Goal: Task Accomplishment & Management: Manage account settings

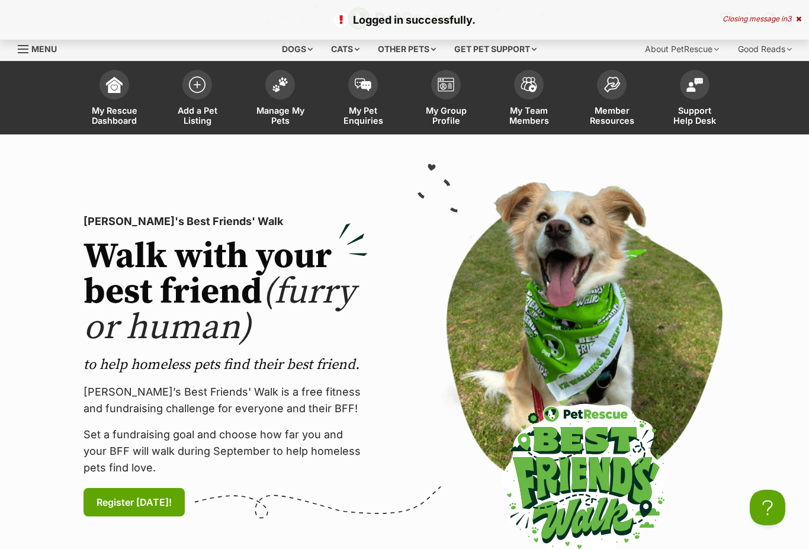
click at [276, 91] on span at bounding box center [280, 85] width 30 height 30
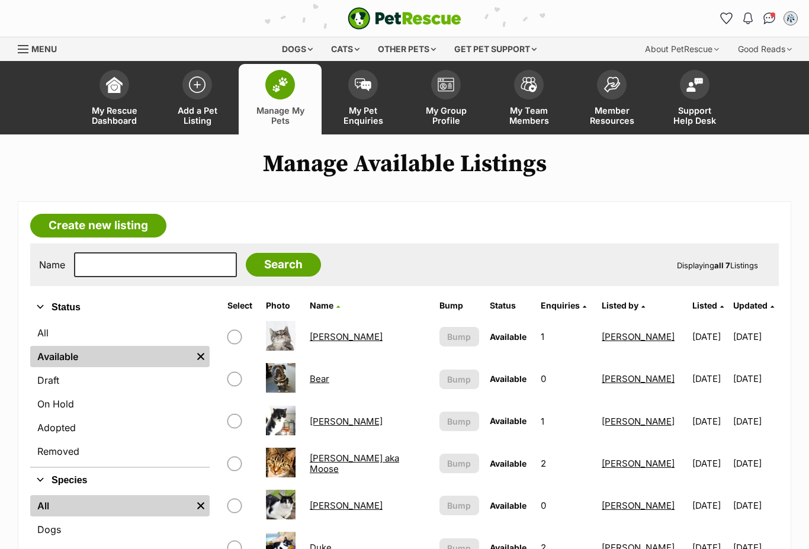
click at [203, 85] on img at bounding box center [197, 84] width 17 height 17
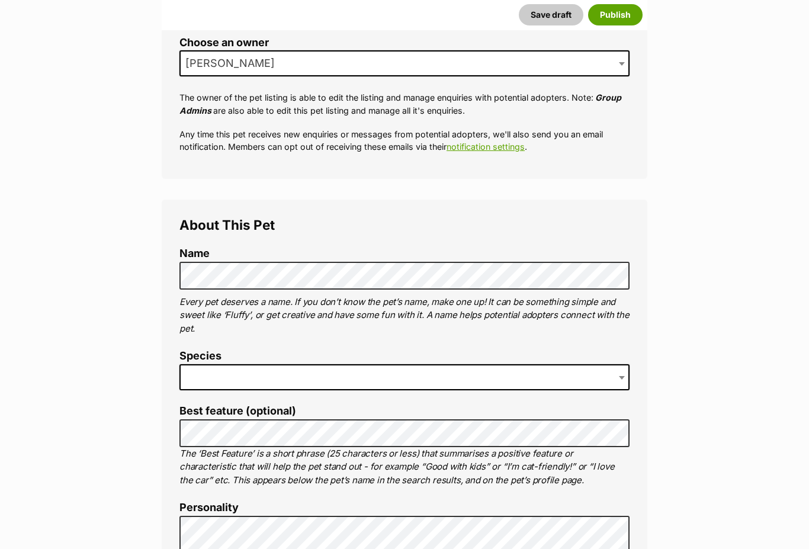
scroll to position [248, 0]
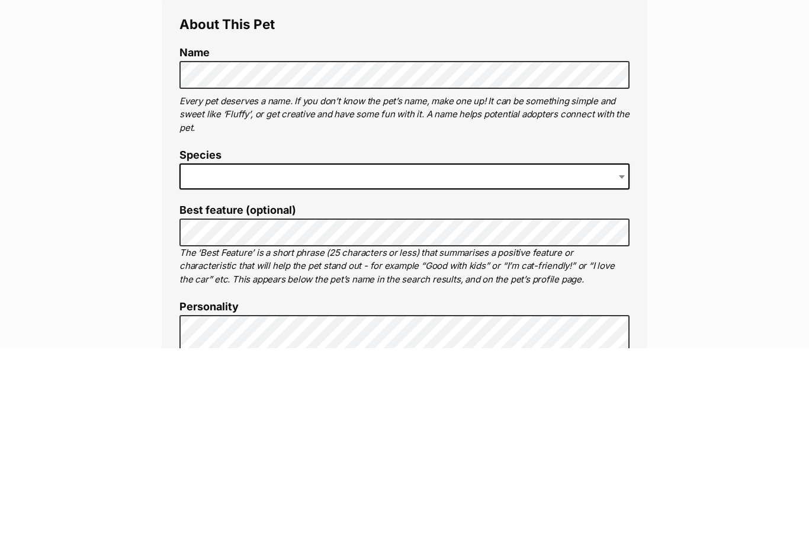
click at [624, 377] on b at bounding box center [622, 379] width 6 height 4
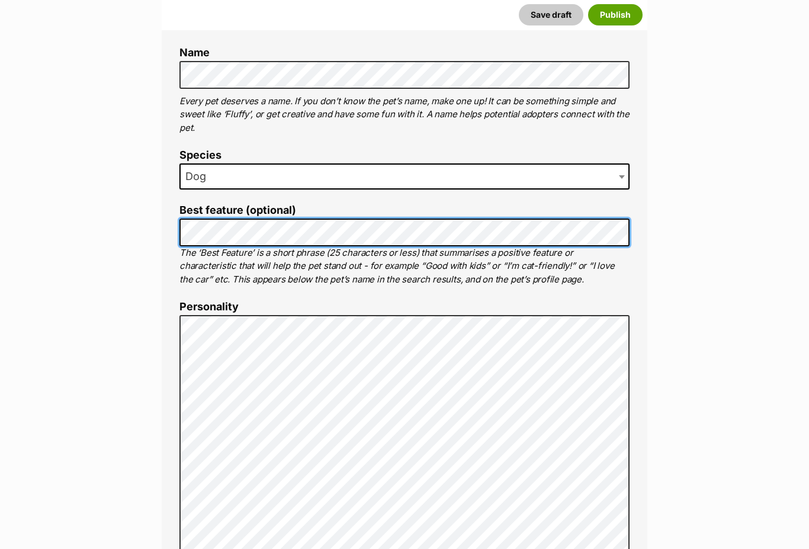
scroll to position [449, 0]
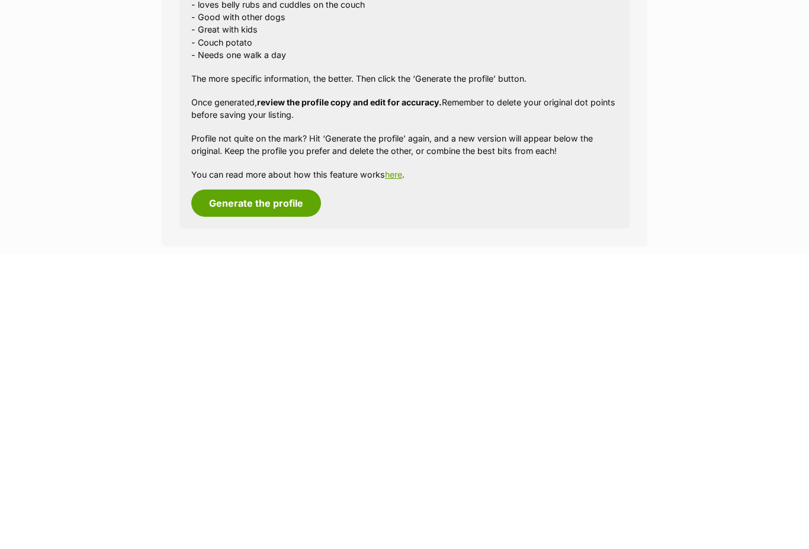
click at [218, 485] on button "Generate the profile" at bounding box center [256, 498] width 130 height 27
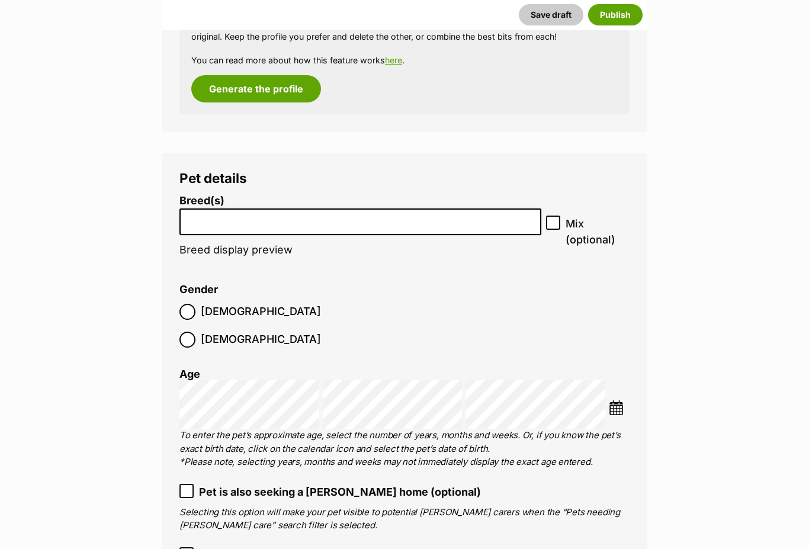
scroll to position [1357, 0]
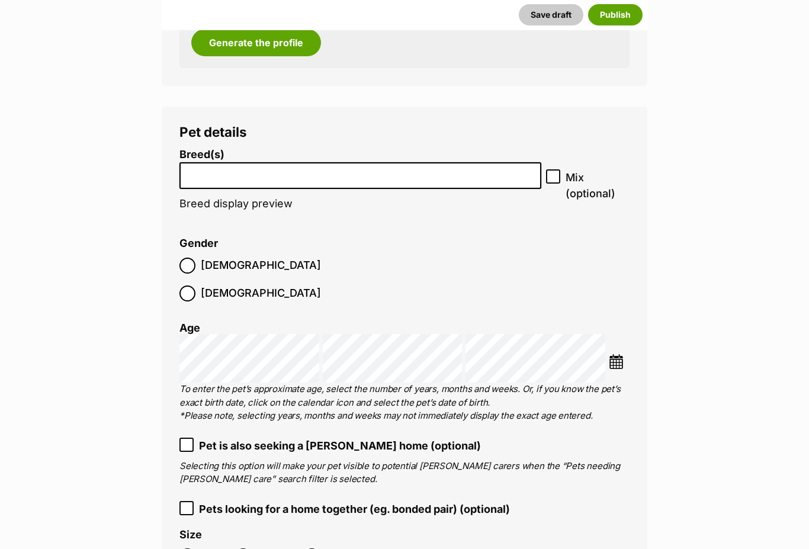
click at [202, 167] on input "search" at bounding box center [361, 173] width 354 height 12
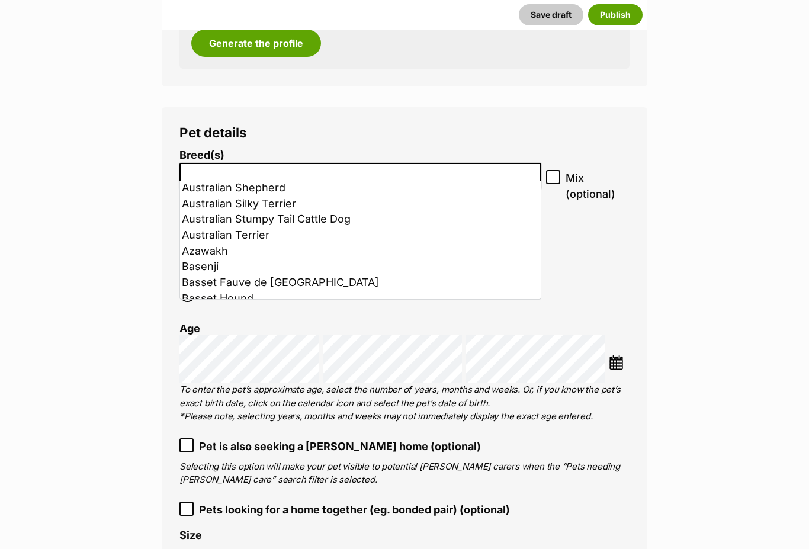
scroll to position [300, 0]
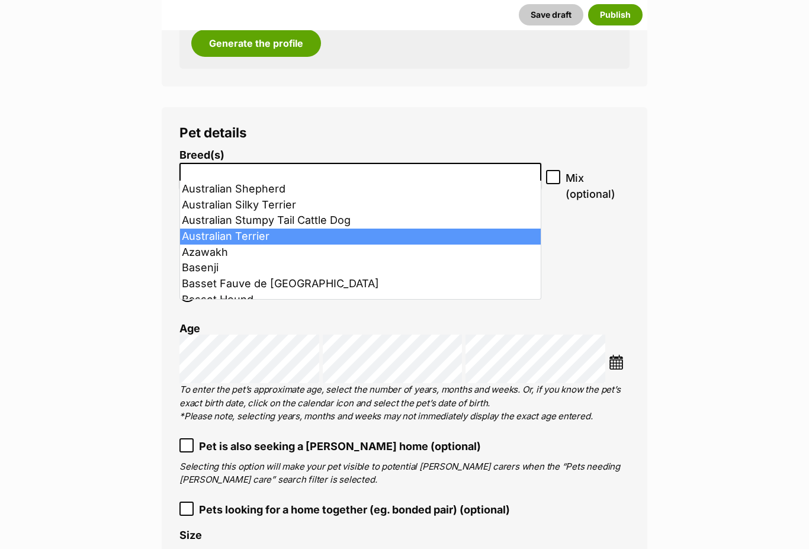
select select "131117"
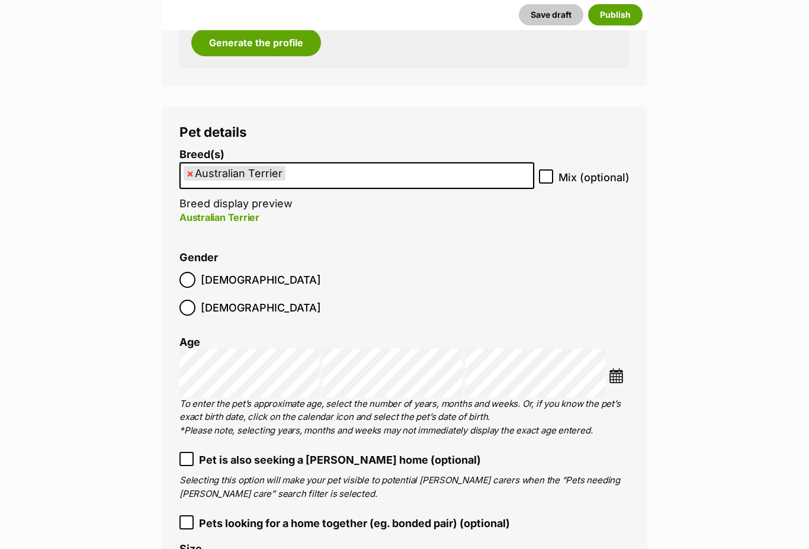
click at [543, 170] on input "Mix (optional)" at bounding box center [546, 177] width 14 height 14
checkbox input "true"
click at [324, 170] on ul "× Australian Terrier" at bounding box center [357, 176] width 353 height 24
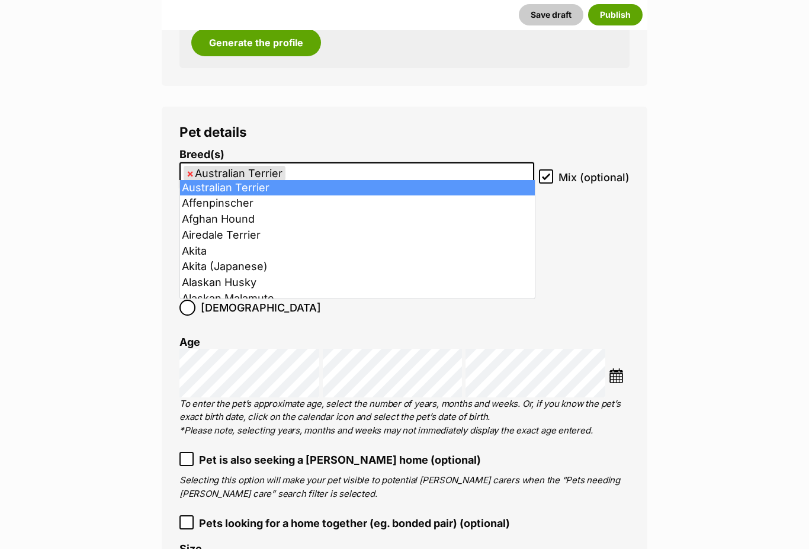
scroll to position [1357, 0]
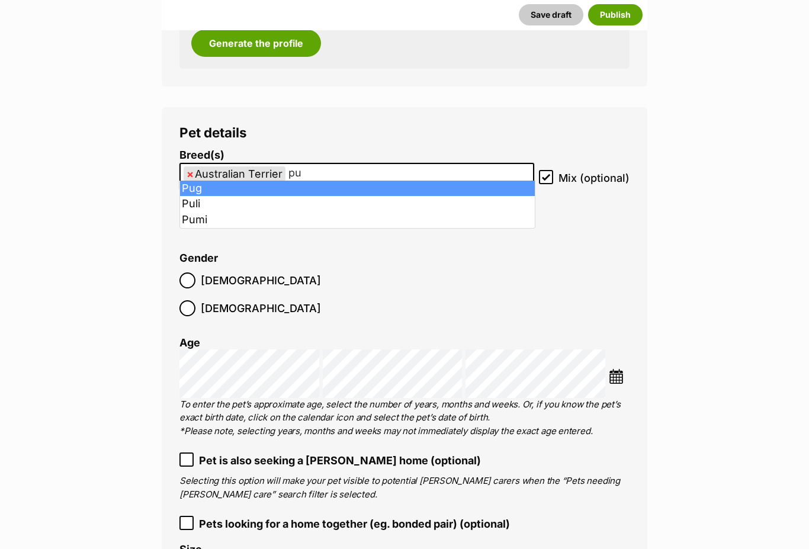
type input "pug"
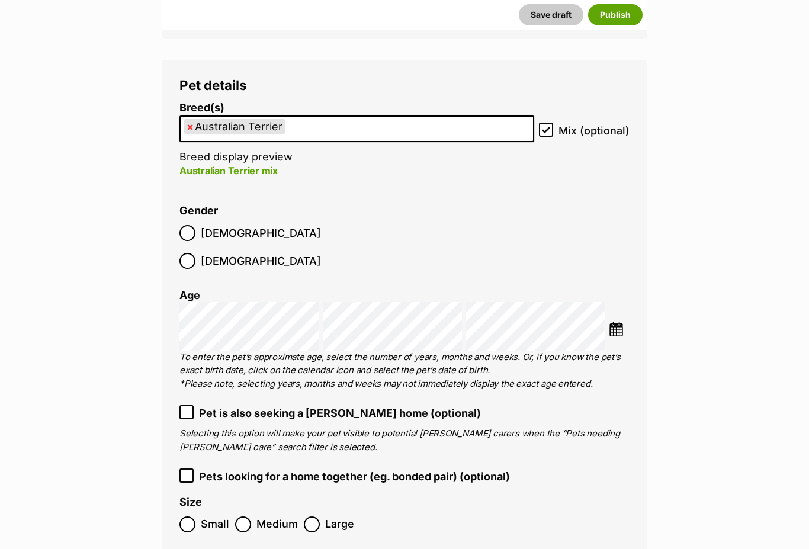
scroll to position [1403, 0]
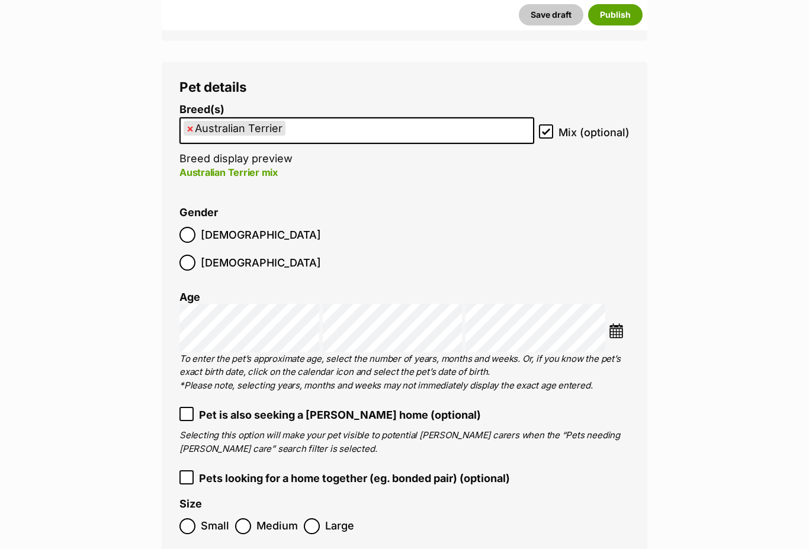
click at [615, 324] on img at bounding box center [616, 331] width 15 height 15
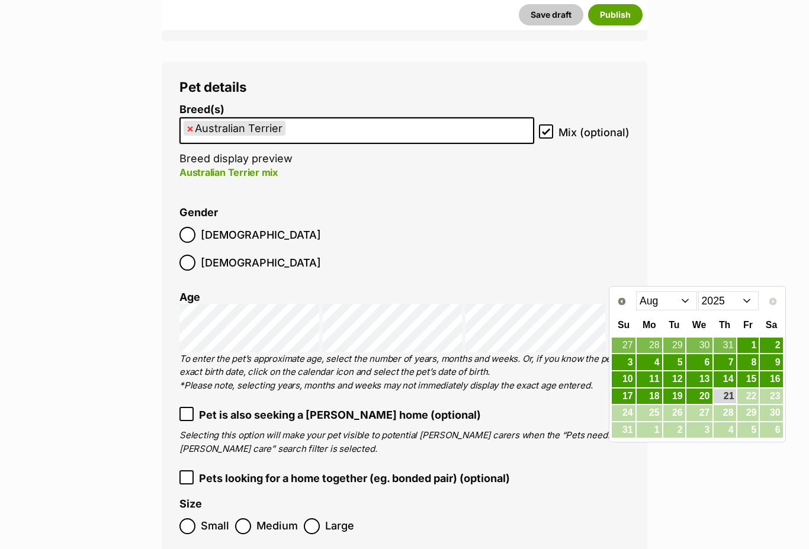
click at [744, 297] on select "2015 2016 2017 2018 2019 2020 2021 2022 2023 2024 2025" at bounding box center [729, 301] width 61 height 19
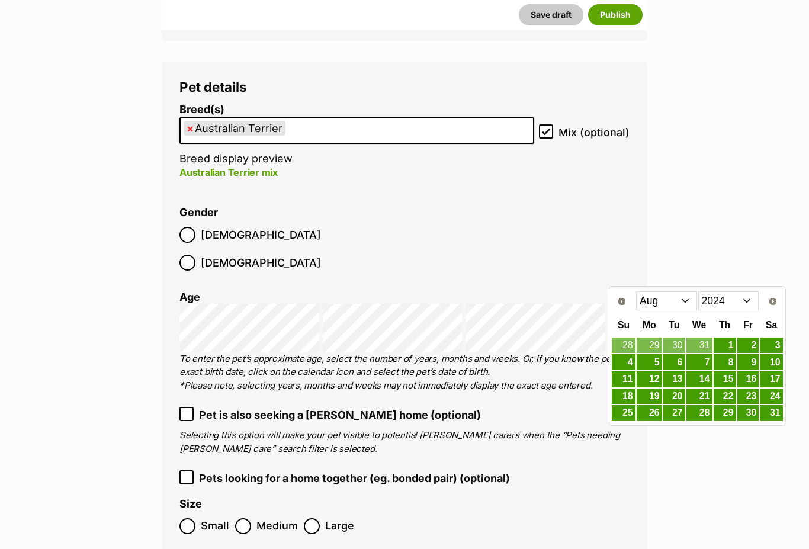
click at [681, 302] on select "Jan Feb Mar Apr May Jun Jul Aug Sep Oct Nov Dec" at bounding box center [666, 301] width 61 height 19
click at [671, 395] on link "22" at bounding box center [675, 396] width 22 height 15
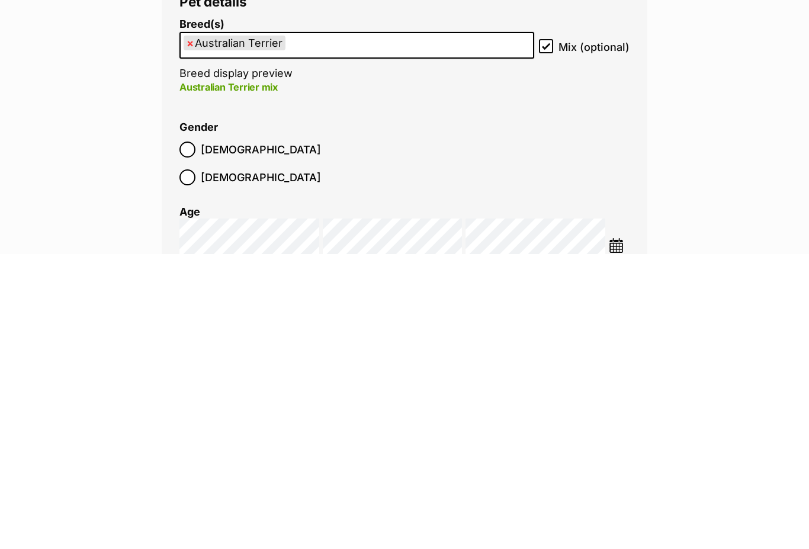
scroll to position [1225, 0]
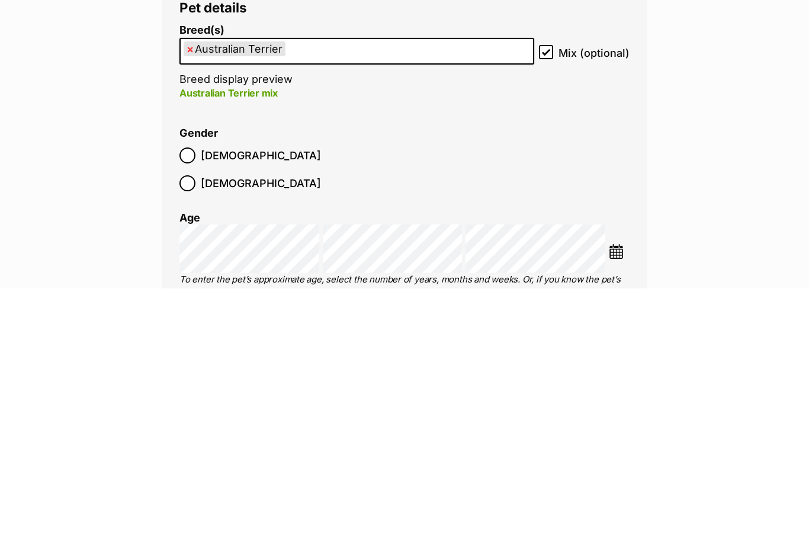
click at [364, 300] on ul "× Australian Terrier" at bounding box center [357, 312] width 353 height 24
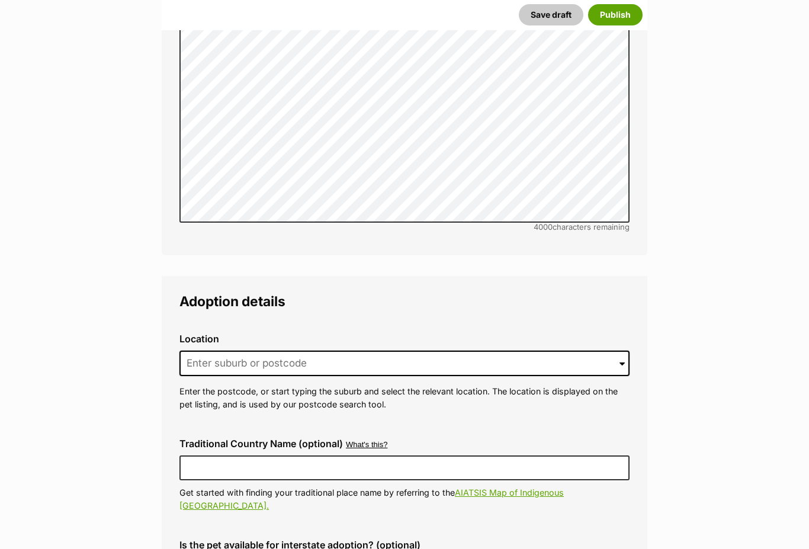
scroll to position [2541, 0]
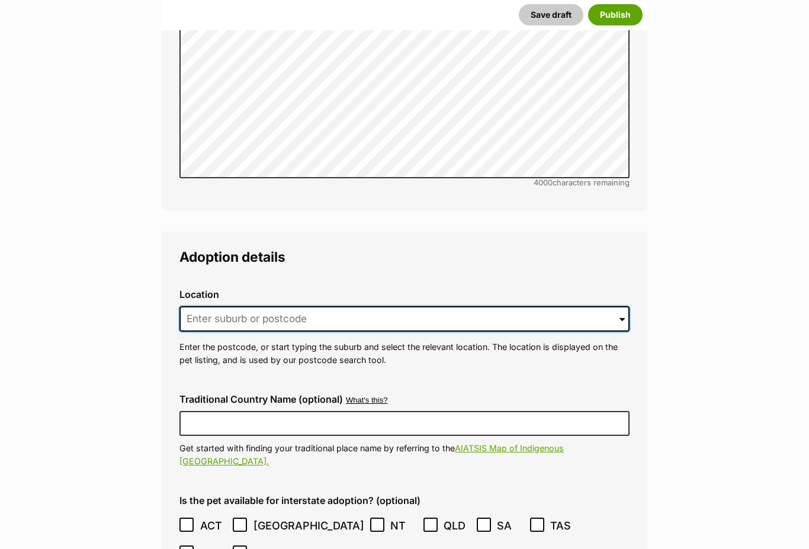
click at [629, 307] on input at bounding box center [405, 320] width 450 height 26
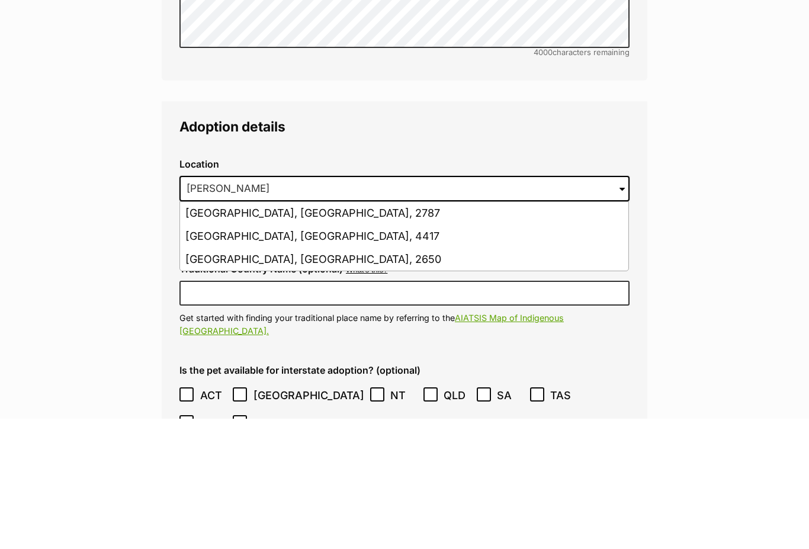
click at [342, 333] on li "Oberon, New South Wales, 2787" at bounding box center [404, 344] width 449 height 23
type input "Oberon, New South Wales, 2787"
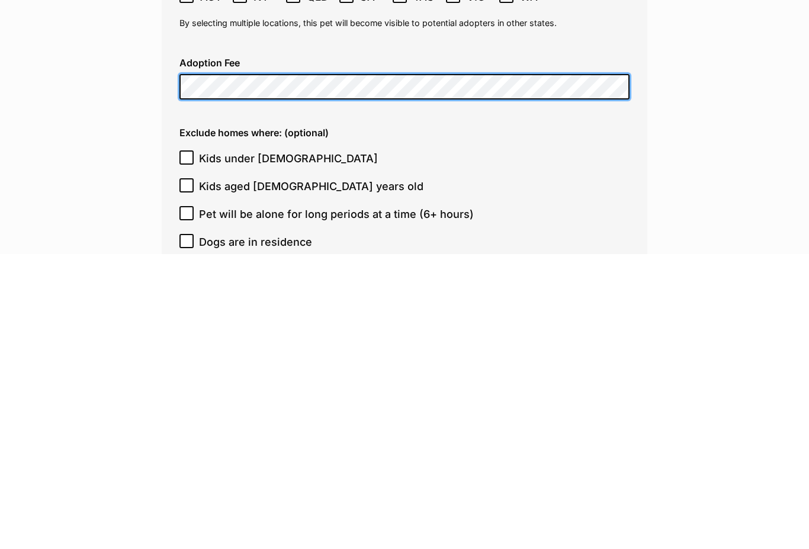
scroll to position [2783, 0]
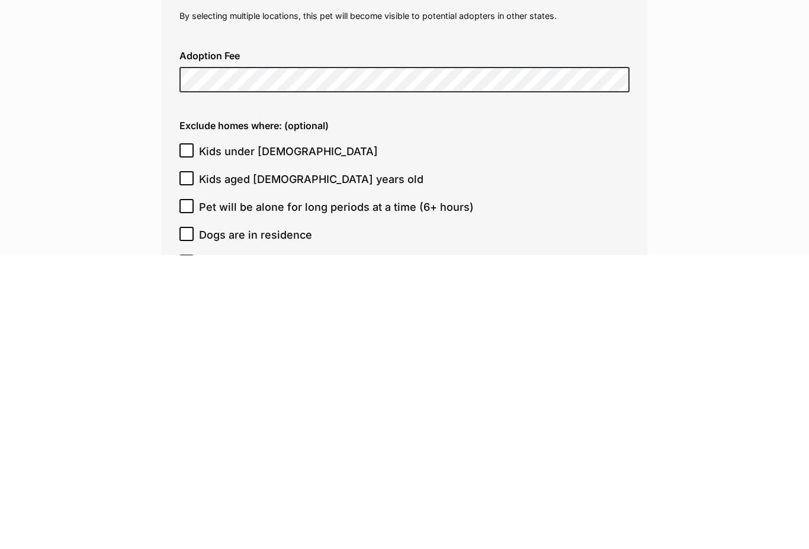
click at [188, 549] on input "Cats are in residence" at bounding box center [187, 556] width 14 height 14
checkbox input "true"
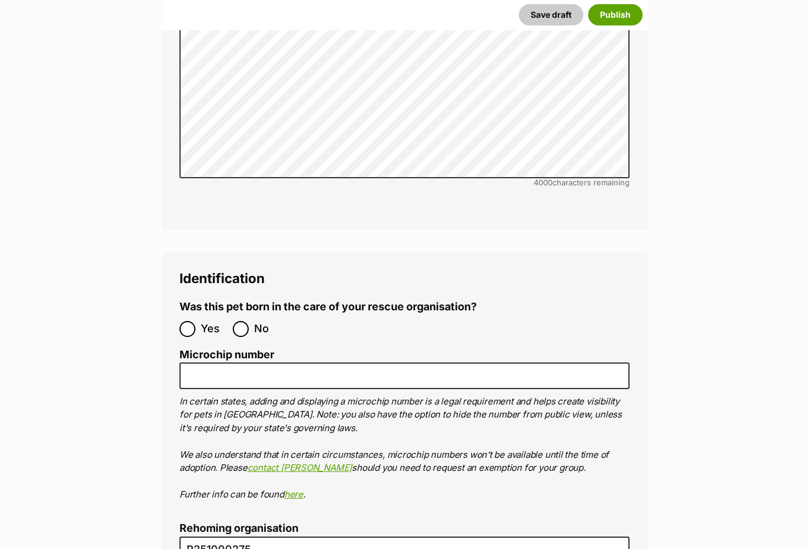
scroll to position [3604, 0]
click at [241, 321] on input "No" at bounding box center [241, 329] width 16 height 16
radio input "true"
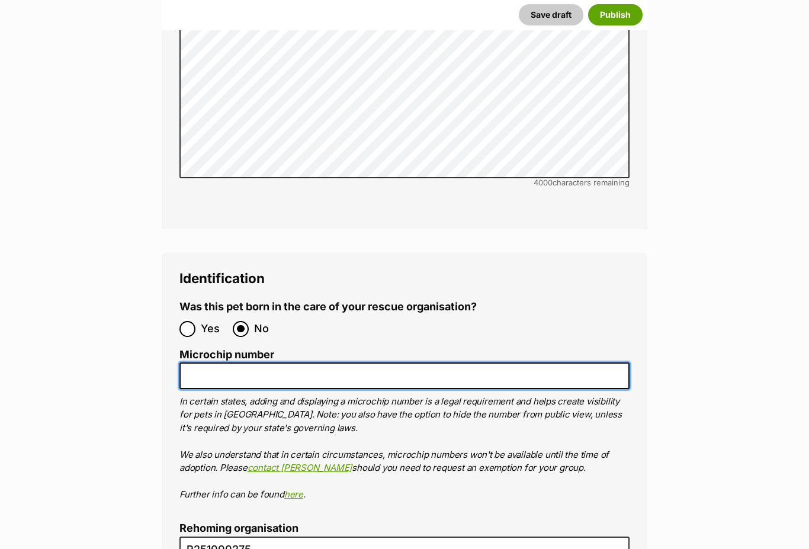
click at [281, 363] on input "Microchip number" at bounding box center [405, 376] width 450 height 27
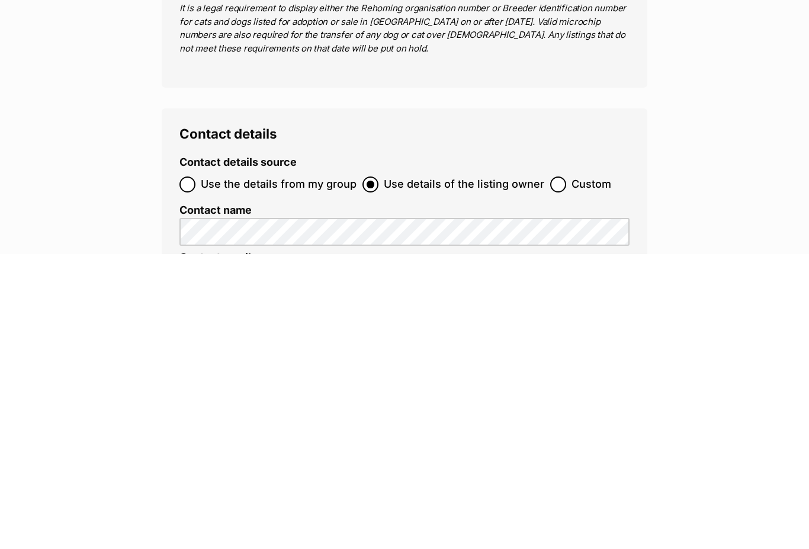
scroll to position [3968, 0]
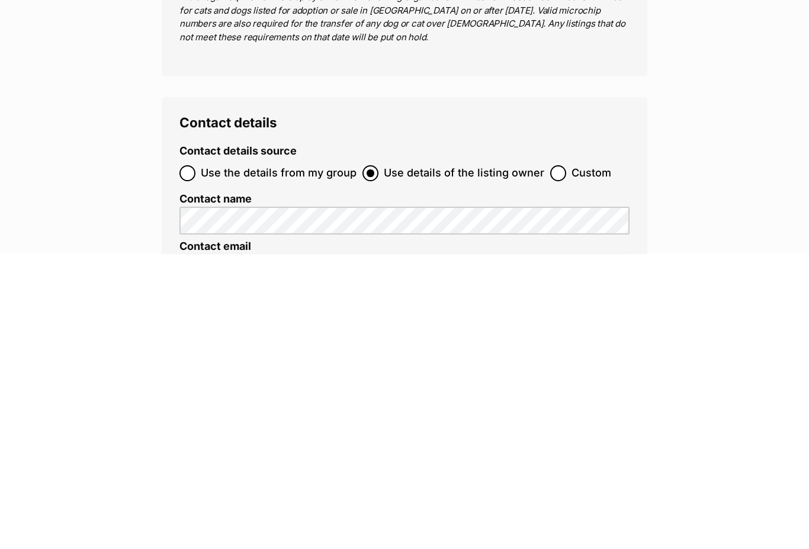
type input "991003001986462"
click at [557, 460] on input "Custom" at bounding box center [558, 468] width 16 height 16
radio input "true"
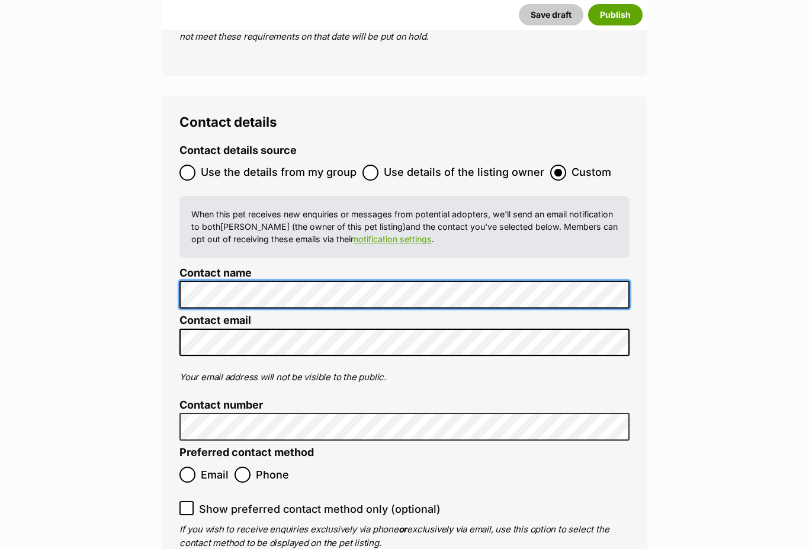
scroll to position [4263, 0]
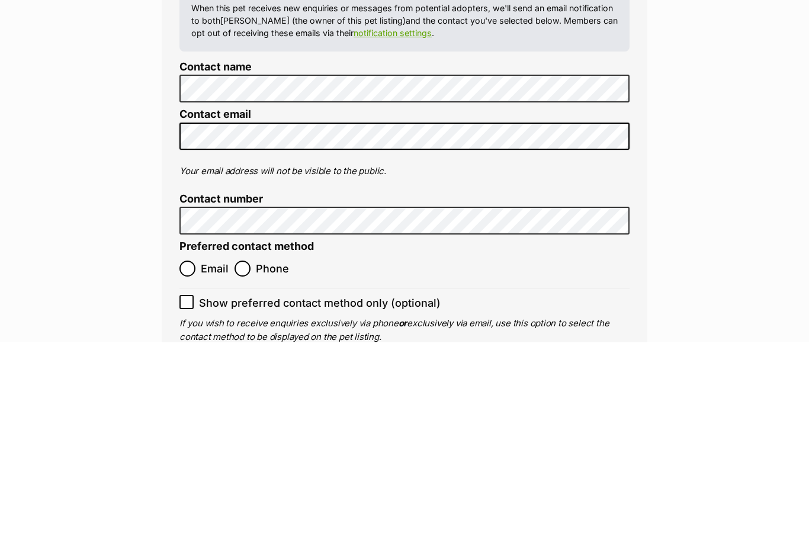
click at [244, 468] on input "Phone" at bounding box center [243, 476] width 16 height 16
radio input "true"
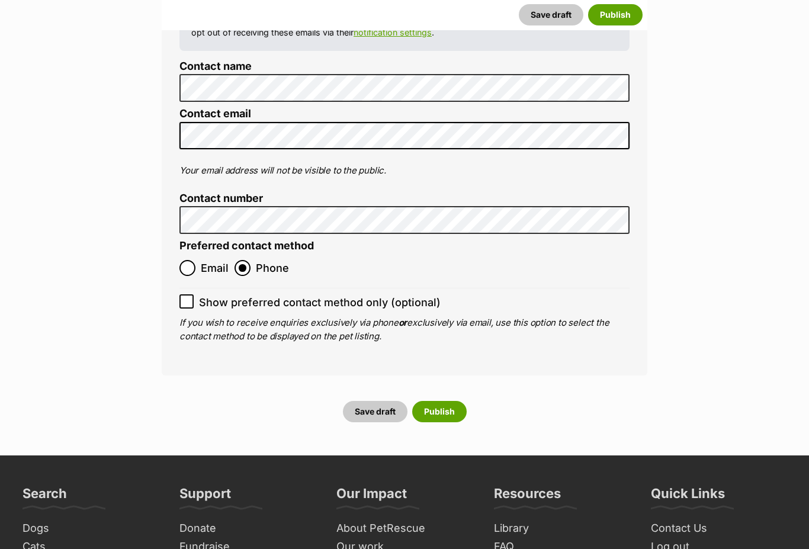
click at [457, 401] on button "Publish" at bounding box center [439, 411] width 55 height 21
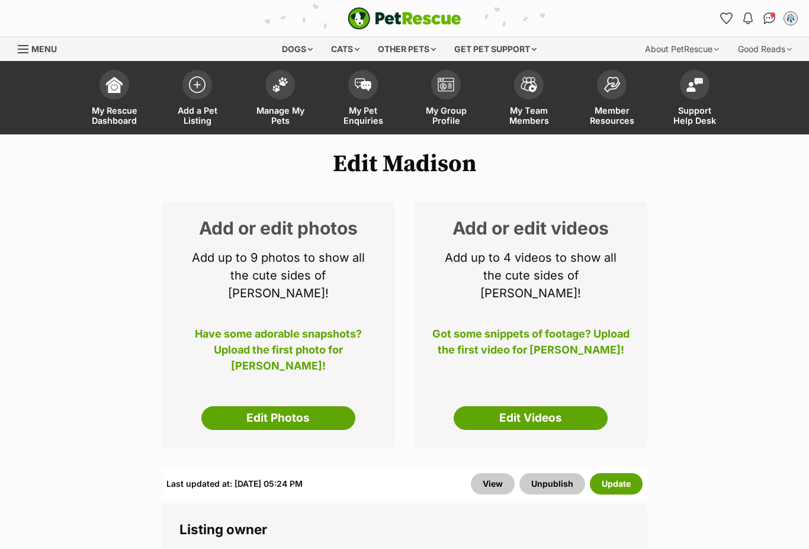
click at [310, 406] on link "Edit Photos" at bounding box center [278, 418] width 154 height 24
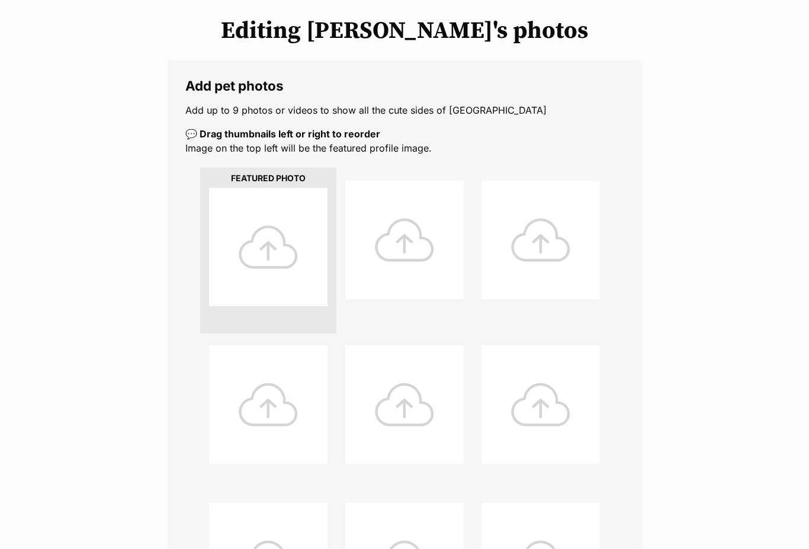
scroll to position [155, 0]
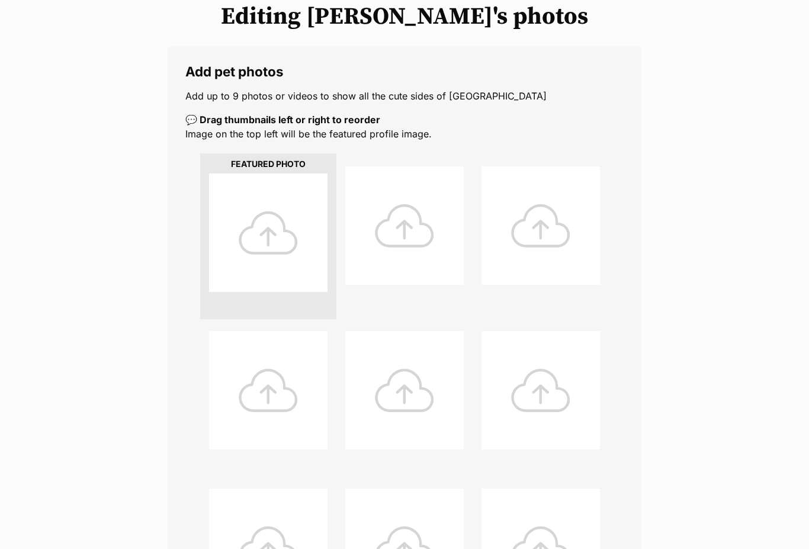
click at [264, 222] on div at bounding box center [268, 233] width 119 height 119
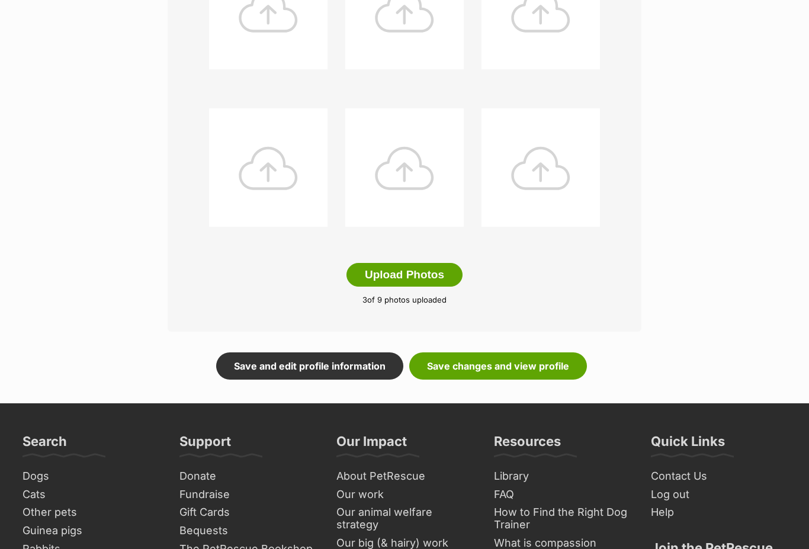
scroll to position [536, 0]
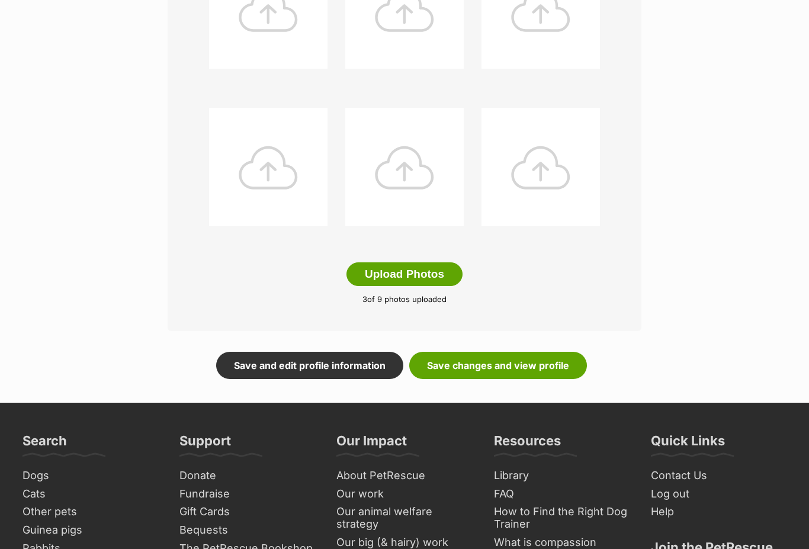
click at [563, 371] on link "Save changes and view profile" at bounding box center [498, 365] width 178 height 27
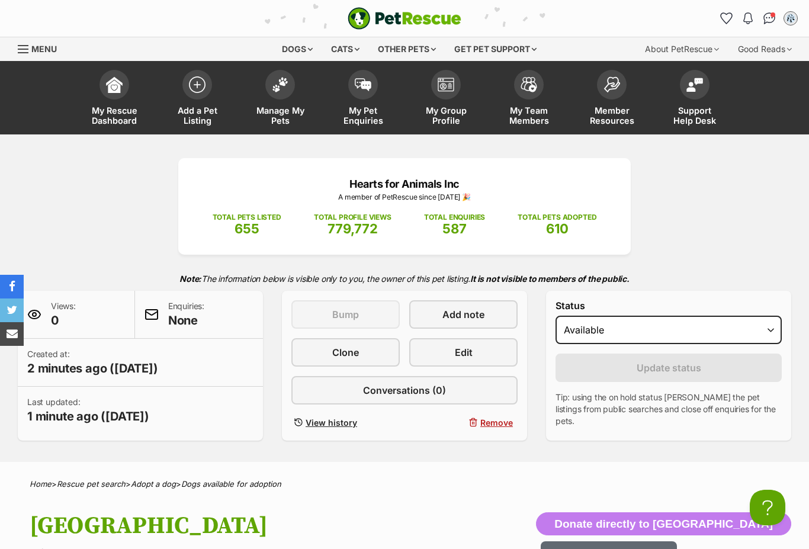
click at [282, 86] on img at bounding box center [280, 84] width 17 height 15
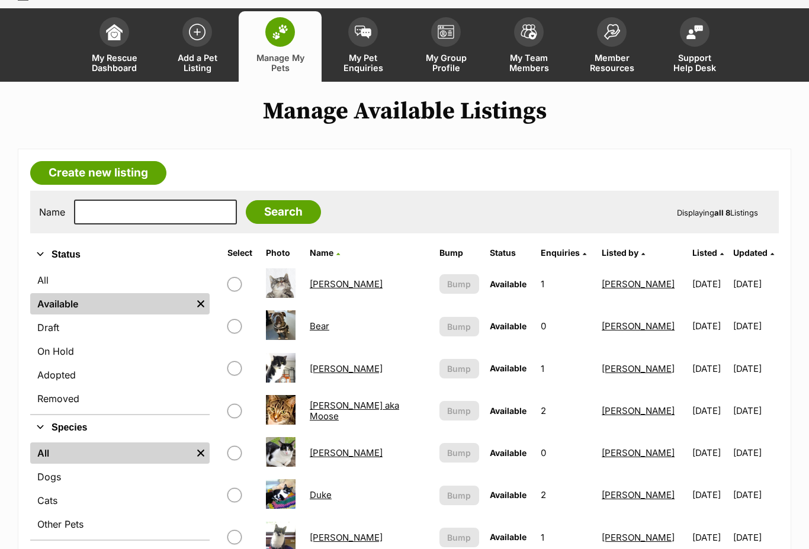
scroll to position [52, 0]
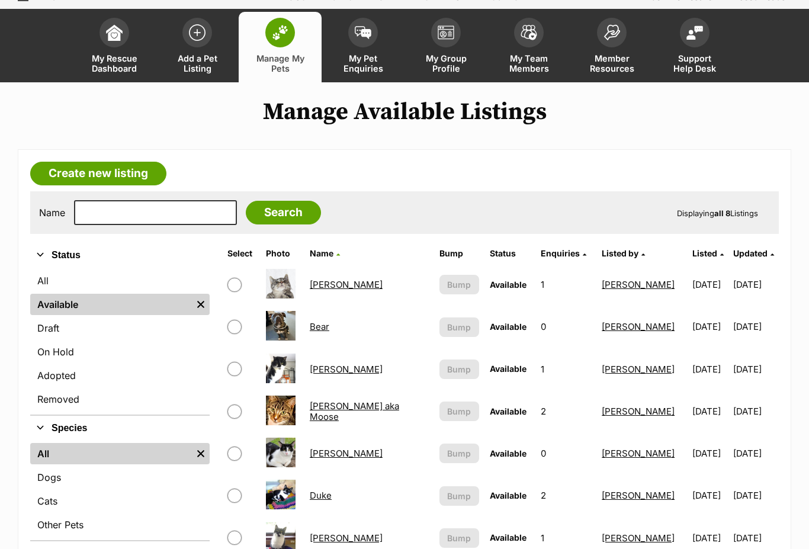
click at [60, 356] on link "On Hold" at bounding box center [120, 351] width 180 height 21
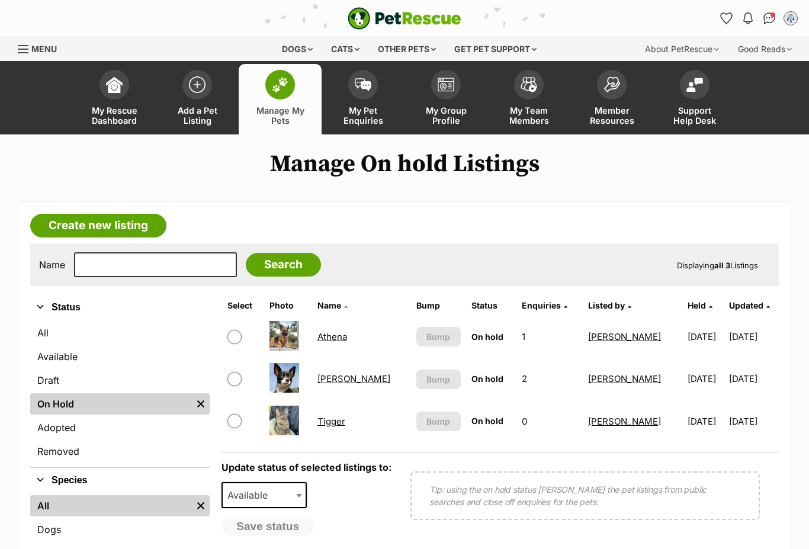
click at [332, 378] on link "[PERSON_NAME]" at bounding box center [354, 378] width 73 height 11
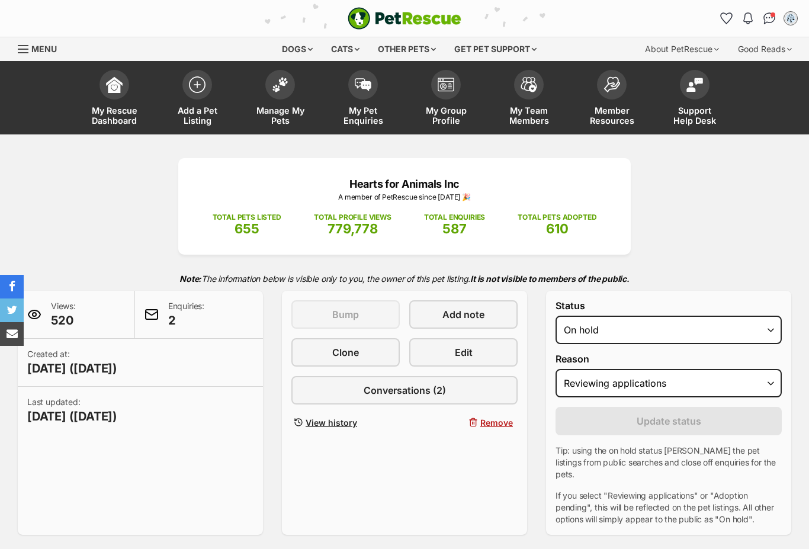
select select "reviewing_applications"
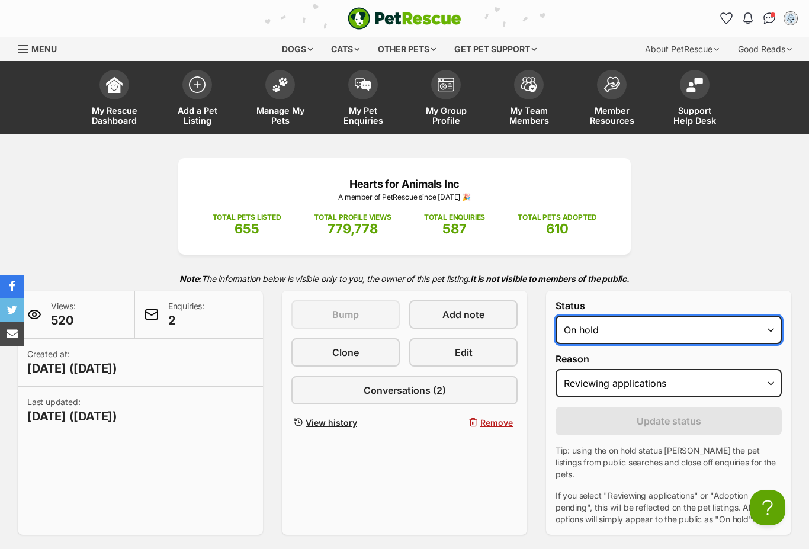
click at [767, 328] on select "Draft - not available as listing has enquires Available On hold Adopted" at bounding box center [669, 330] width 226 height 28
select select "rehomed"
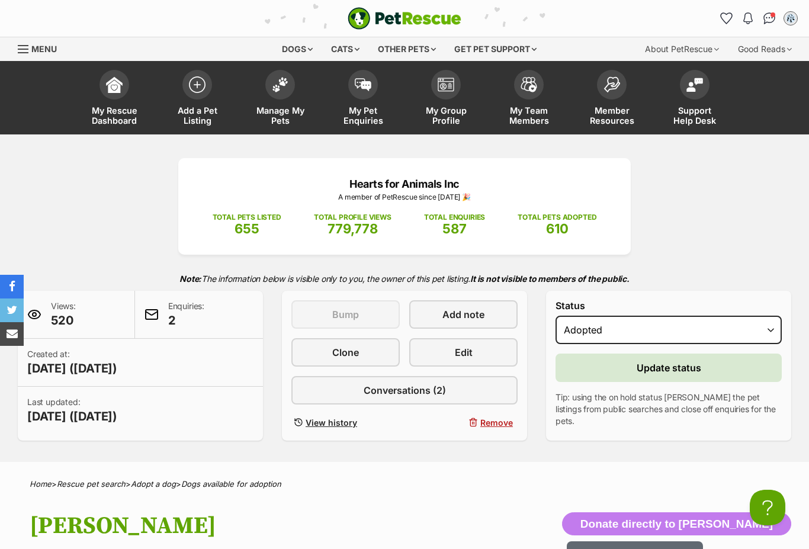
click at [686, 370] on span "Update status" at bounding box center [669, 368] width 65 height 14
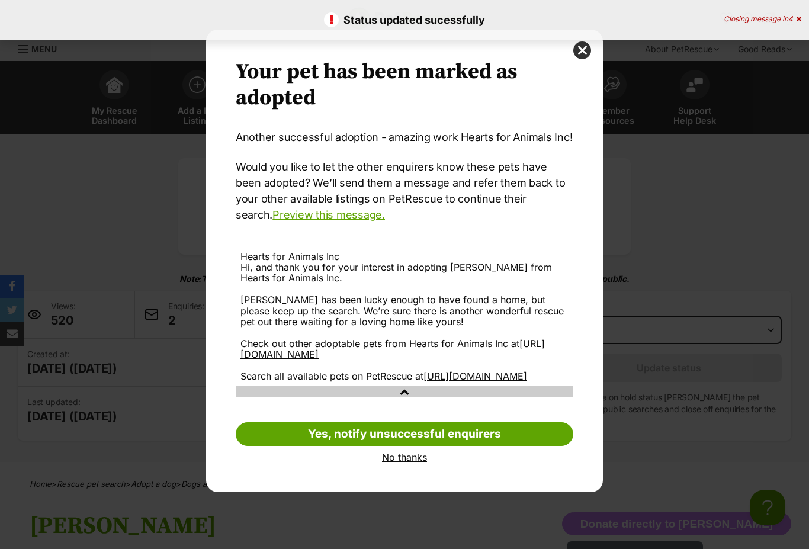
click at [408, 463] on link "No thanks" at bounding box center [405, 457] width 338 height 11
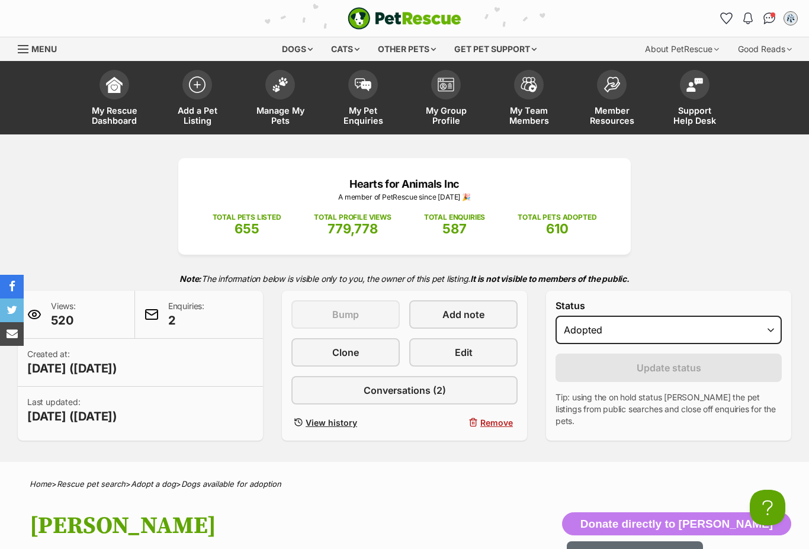
click at [283, 103] on link "Manage My Pets" at bounding box center [280, 99] width 83 height 71
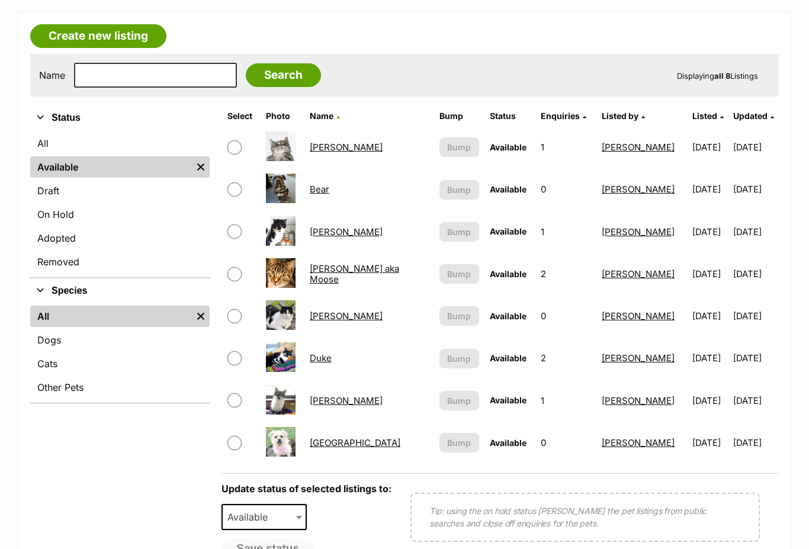
scroll to position [191, 0]
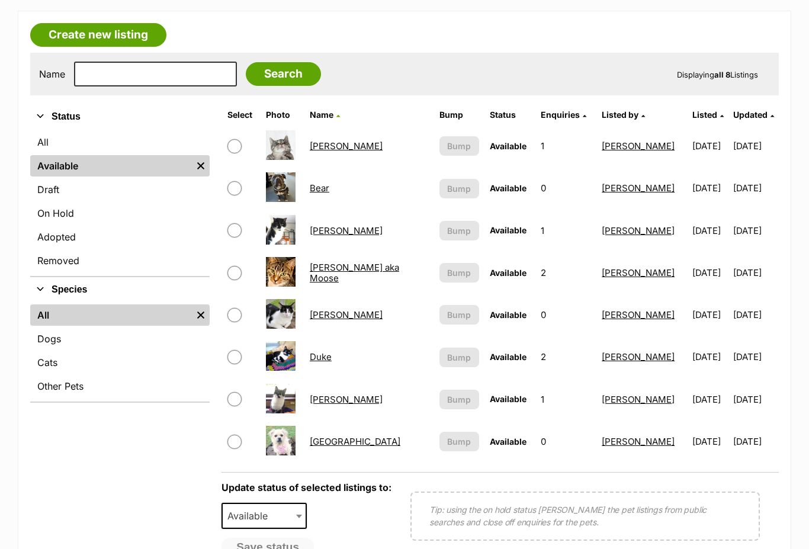
click at [328, 405] on link "Ella" at bounding box center [346, 399] width 73 height 11
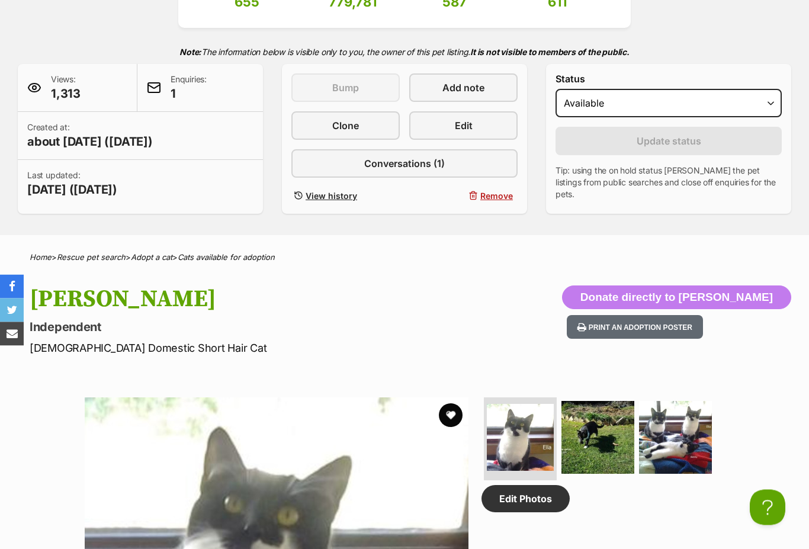
click at [466, 121] on span "Edit" at bounding box center [464, 126] width 18 height 14
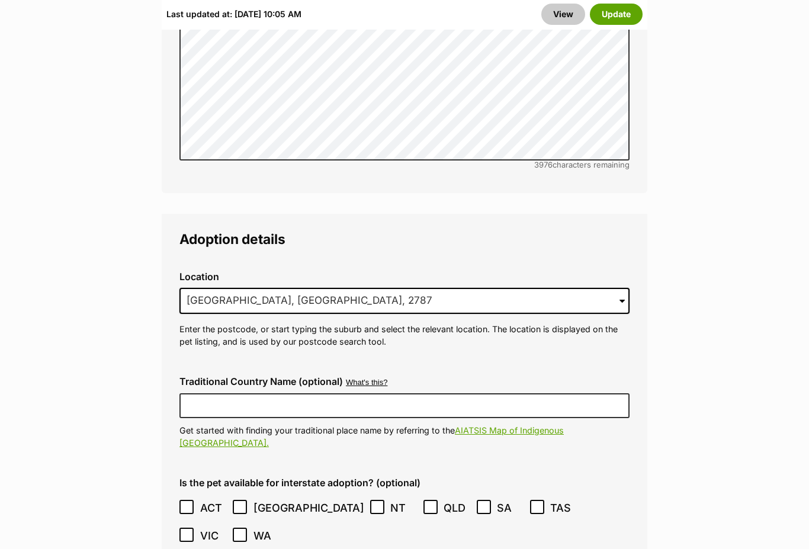
scroll to position [2861, 0]
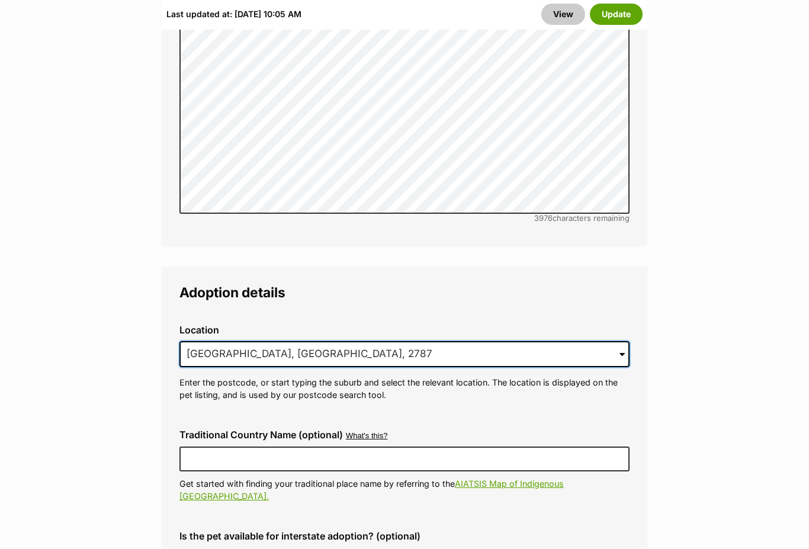
click at [627, 342] on input "Oberon, NSW, 2787" at bounding box center [405, 355] width 450 height 26
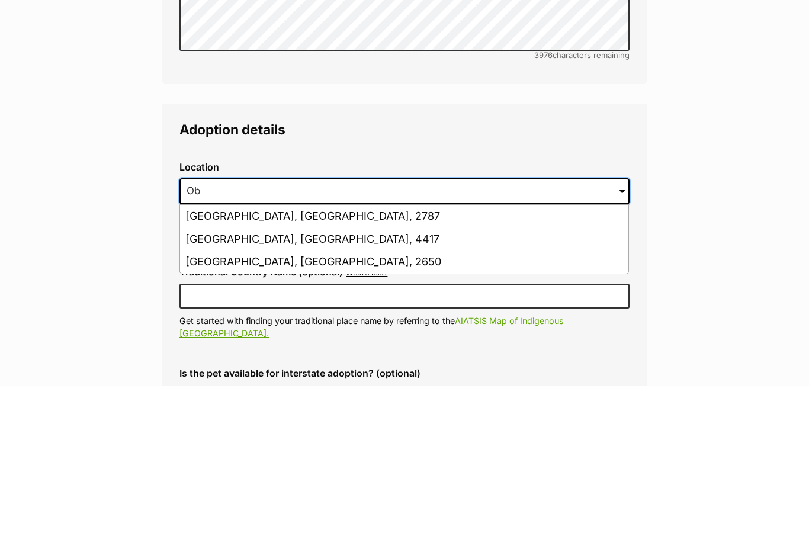
type input "O"
click at [328, 414] on li "Kelso, New South Wales, 2795" at bounding box center [404, 425] width 449 height 23
type input "Kelso, New South Wales, 2795"
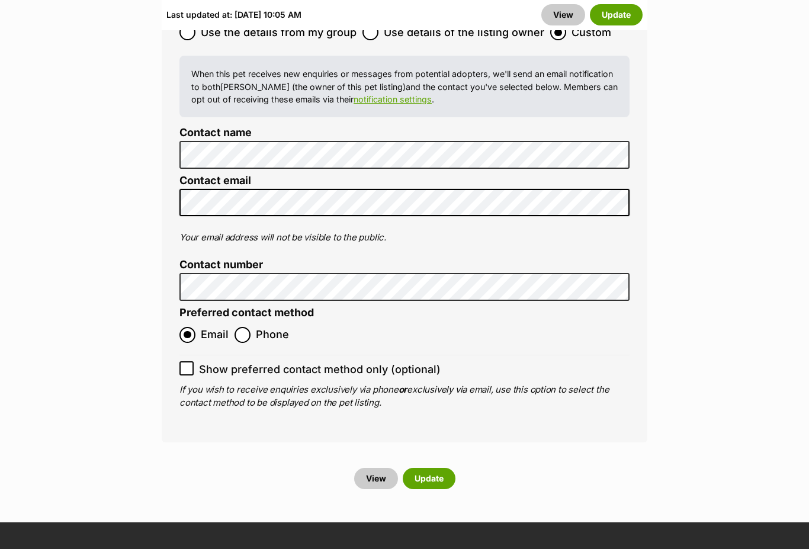
scroll to position [4810, 0]
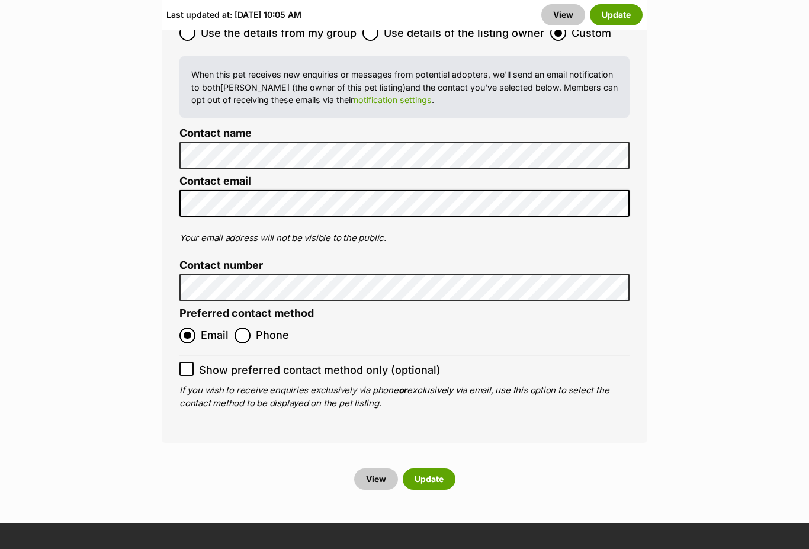
click at [435, 469] on button "Update" at bounding box center [429, 479] width 53 height 21
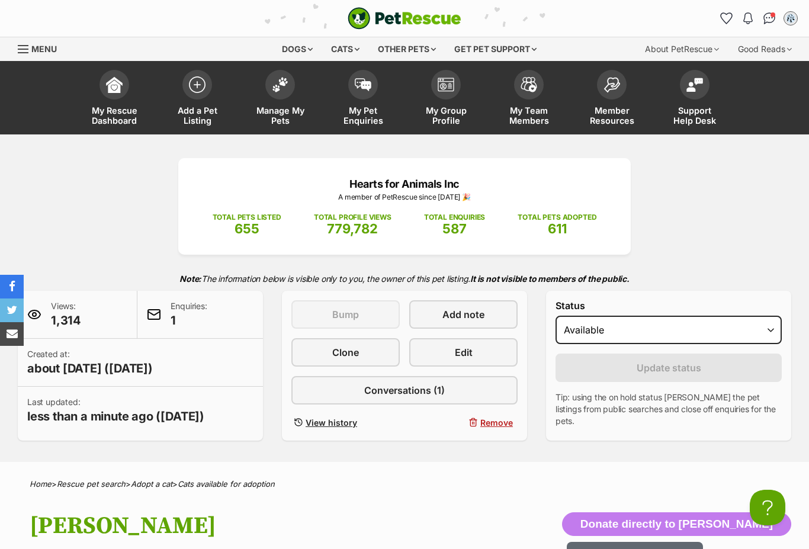
click at [19, 51] on div "Menu" at bounding box center [24, 48] width 12 height 9
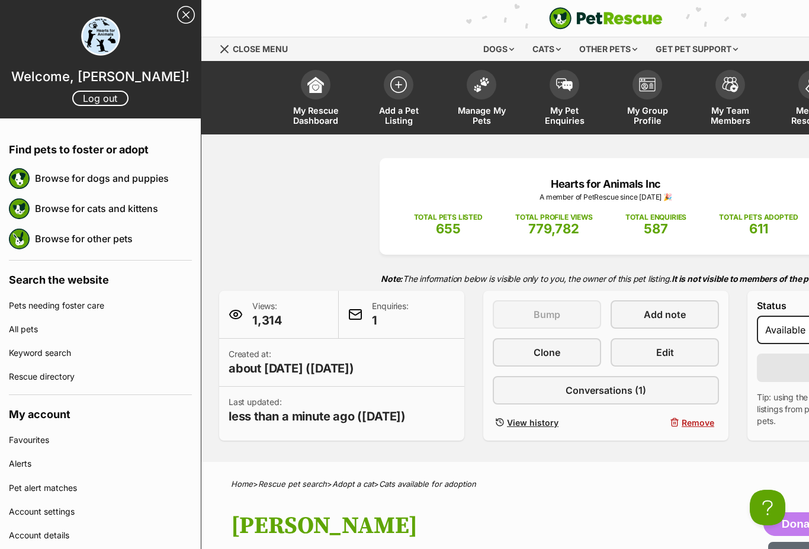
click at [97, 102] on link "Log out" at bounding box center [100, 98] width 56 height 15
